Goal: Information Seeking & Learning: Check status

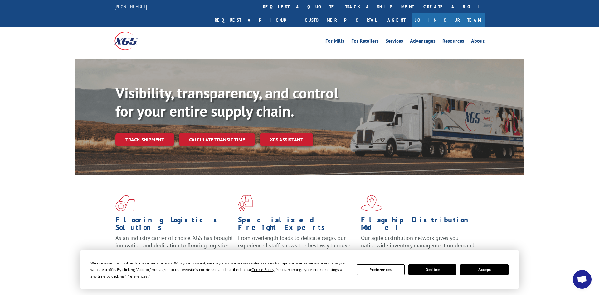
click at [340, 9] on link "track a shipment" at bounding box center [379, 6] width 78 height 13
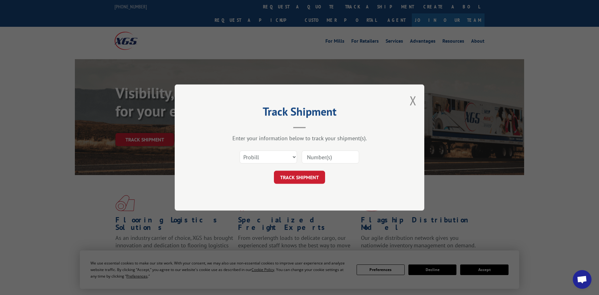
click at [318, 157] on input at bounding box center [330, 157] width 57 height 13
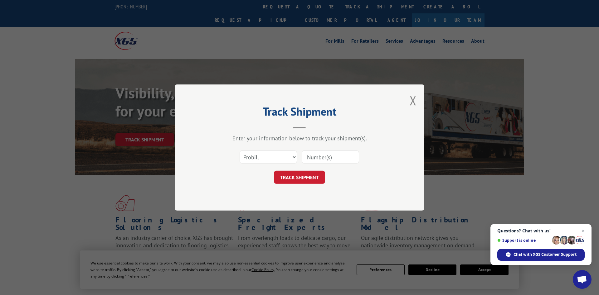
paste input "17346292"
type input "17346292"
click at [305, 177] on button "TRACK SHIPMENT" at bounding box center [299, 177] width 51 height 13
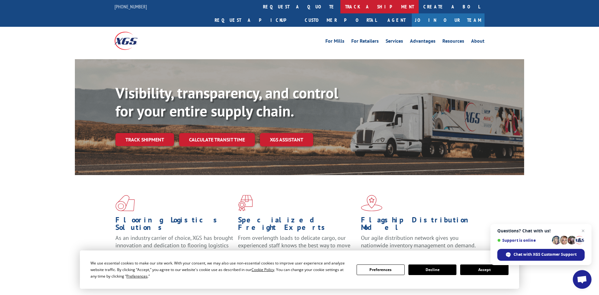
click at [340, 6] on link "track a shipment" at bounding box center [379, 6] width 78 height 13
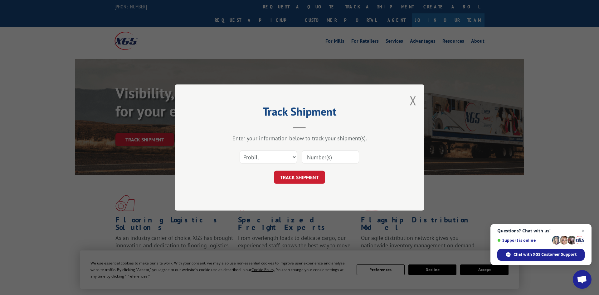
click at [317, 154] on input at bounding box center [330, 157] width 57 height 13
click at [338, 155] on input at bounding box center [330, 157] width 57 height 13
paste input "16891429"
type input "16891429"
click at [313, 179] on button "TRACK SHIPMENT" at bounding box center [299, 177] width 51 height 13
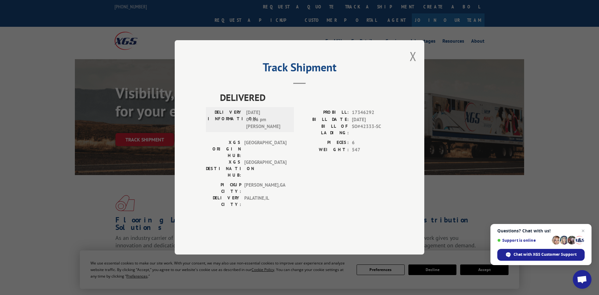
click at [418, 74] on div "Track Shipment DELIVERED DELIVERY INFORMATION: 10/02/2025 04:26 pm Eric PROBILL…" at bounding box center [300, 147] width 250 height 215
click at [412, 65] on button "Close modal" at bounding box center [413, 56] width 7 height 17
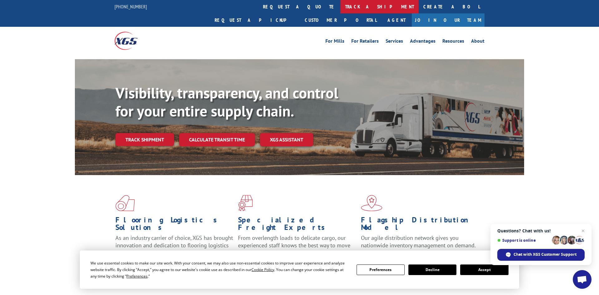
click at [340, 5] on link "track a shipment" at bounding box center [379, 6] width 78 height 13
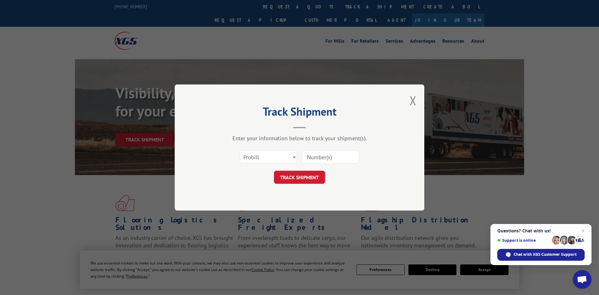
click at [338, 154] on input at bounding box center [330, 157] width 57 height 13
paste input "16891413"
type input "16891413"
click button "TRACK SHIPMENT" at bounding box center [299, 177] width 51 height 13
